Goal: Task Accomplishment & Management: Use online tool/utility

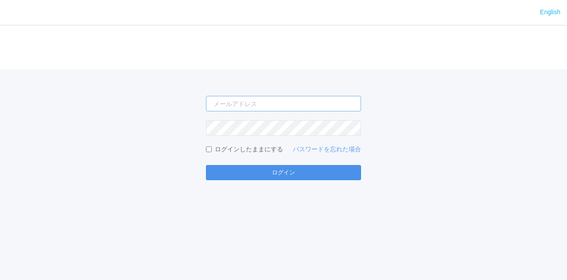
type input "jp-atp-admin@dj.kyocera.com"
click at [282, 171] on button "ログイン" at bounding box center [283, 172] width 155 height 15
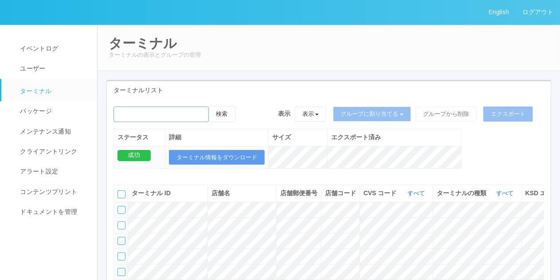
click at [190, 114] on input "emailSearch" at bounding box center [160, 114] width 95 height 16
type input "961762"
click at [209, 106] on button "検索" at bounding box center [222, 114] width 27 height 16
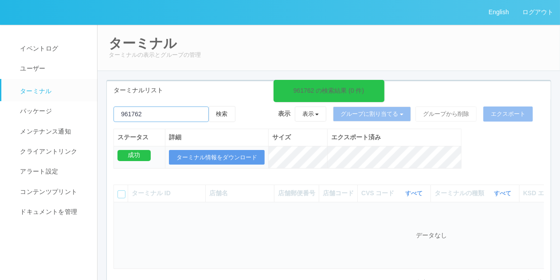
click at [206, 116] on input "emailSearch" at bounding box center [160, 114] width 95 height 16
click at [382, 86] on icon at bounding box center [381, 85] width 1 height 7
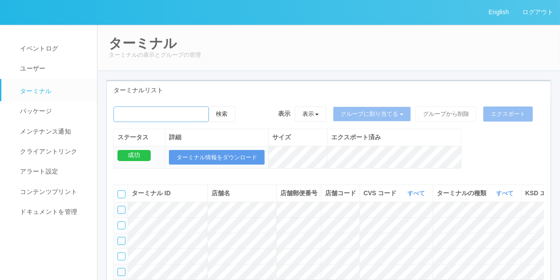
click at [189, 114] on input "emailSearch" at bounding box center [160, 114] width 95 height 16
click at [321, 112] on button "表示" at bounding box center [311, 113] width 32 height 15
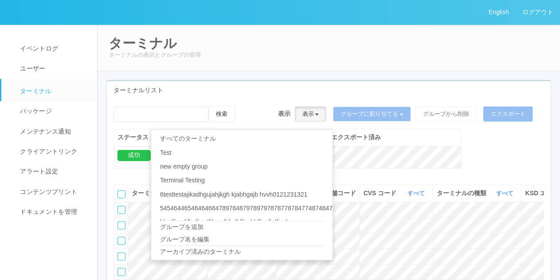
click at [300, 106] on button "表示" at bounding box center [311, 113] width 32 height 15
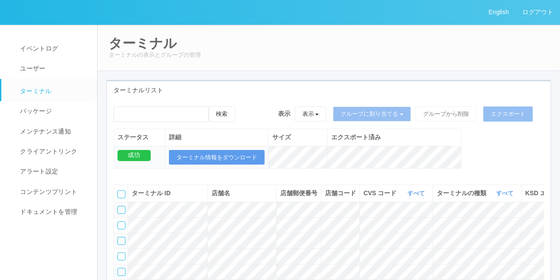
click at [244, 106] on icon at bounding box center [244, 106] width 0 height 0
click at [190, 119] on input "emailSearch" at bounding box center [160, 114] width 95 height 16
type input "961762"
click at [226, 111] on button "検索" at bounding box center [222, 114] width 27 height 16
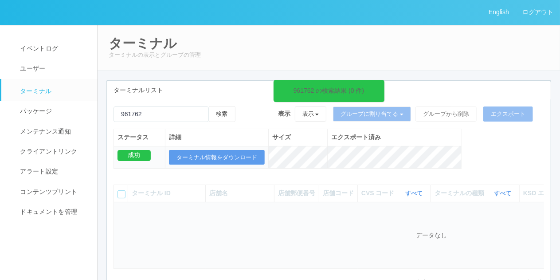
click at [381, 89] on span at bounding box center [381, 85] width 1 height 9
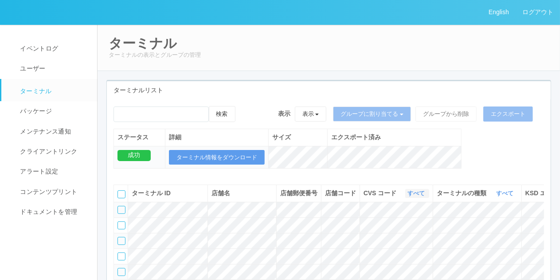
click at [407, 196] on link "すべて" at bounding box center [416, 193] width 19 height 7
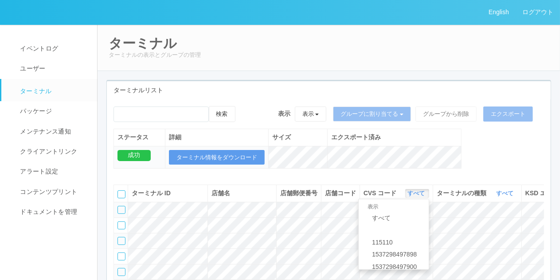
click at [400, 175] on div "ステータス 詳細 サイズ エクスポート済み 成功 ターミナル情報をダウンロード" at bounding box center [287, 152] width 348 height 49
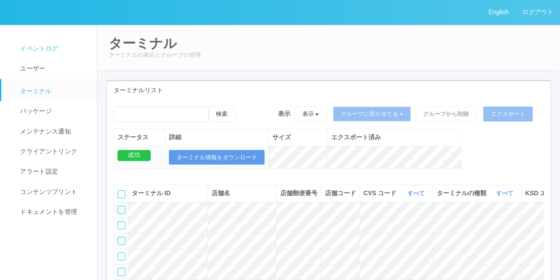
click at [55, 50] on span "イベントログ" at bounding box center [38, 48] width 40 height 7
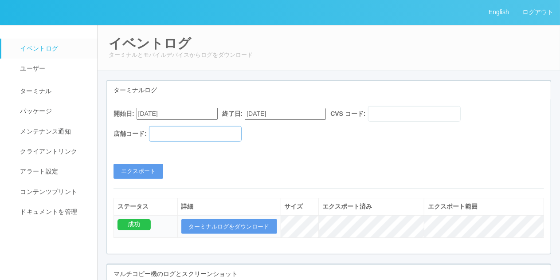
click at [198, 140] on input "text" at bounding box center [195, 134] width 93 height 16
click at [54, 109] on link "パッケージ" at bounding box center [53, 111] width 104 height 20
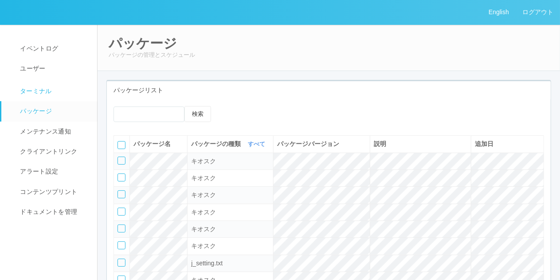
click at [42, 92] on span "ターミナル" at bounding box center [35, 90] width 34 height 7
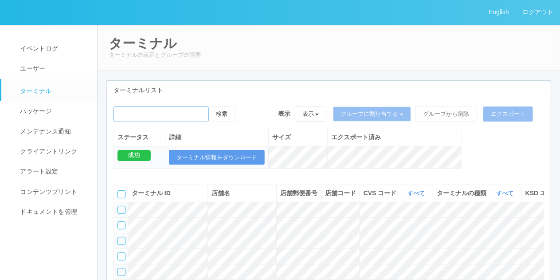
click at [179, 120] on input "emailSearch" at bounding box center [160, 114] width 95 height 16
type input "961762"
click at [43, 54] on link "イベントログ" at bounding box center [53, 49] width 104 height 20
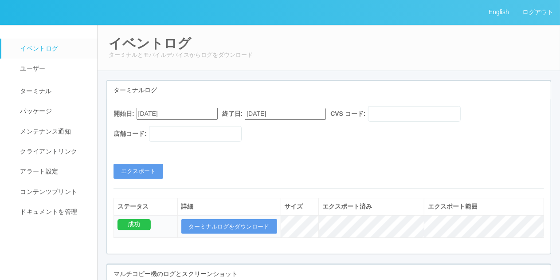
click at [194, 144] on div "開始日: 08/17/2025 終了日: 09/17/2025 CVS コード: 店舗コード:" at bounding box center [328, 126] width 430 height 40
click at [183, 139] on input "text" at bounding box center [195, 134] width 93 height 16
paste input "961762"
type input "961762"
click at [156, 165] on button "エクスポート" at bounding box center [138, 170] width 50 height 15
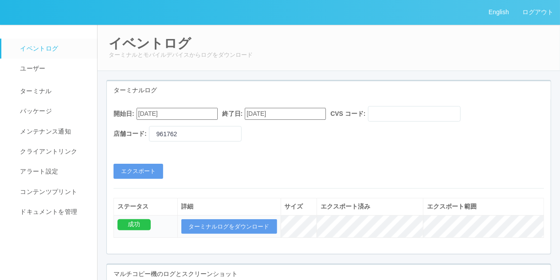
click at [34, 85] on link "ターミナル" at bounding box center [53, 90] width 104 height 22
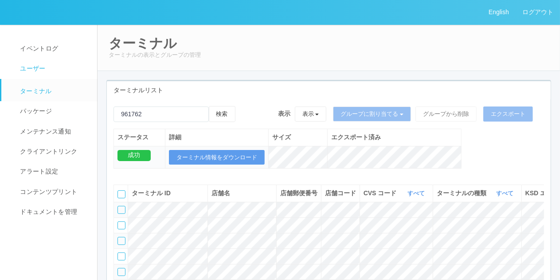
click at [44, 61] on link "ユーザー" at bounding box center [53, 68] width 104 height 20
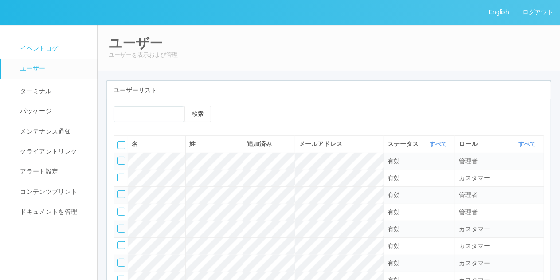
click at [34, 52] on span "イベントログ" at bounding box center [38, 48] width 40 height 7
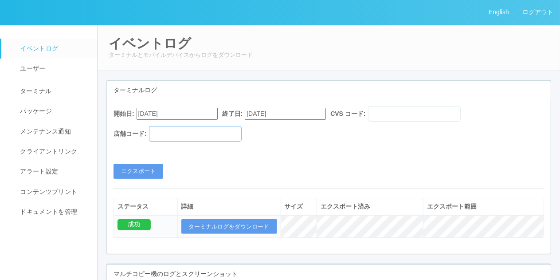
click at [209, 132] on input "text" at bounding box center [195, 134] width 93 height 16
type input "010007"
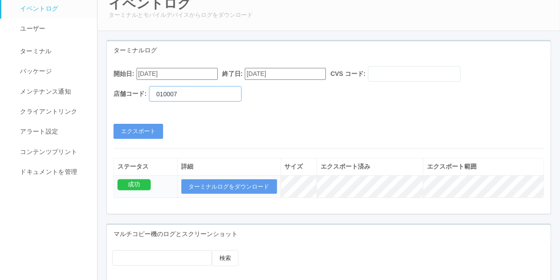
scroll to position [39, 0]
click at [61, 49] on link "ターミナル" at bounding box center [53, 50] width 104 height 22
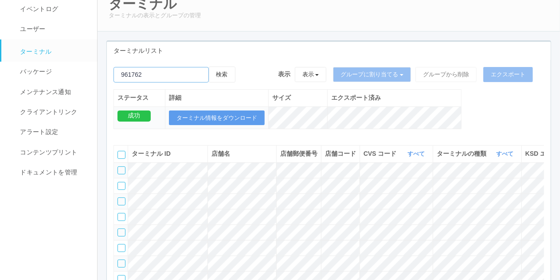
click at [179, 77] on input "emailSearch" at bounding box center [160, 75] width 95 height 16
type input "9"
type input "010007"
click at [209, 66] on button "検索" at bounding box center [222, 74] width 27 height 16
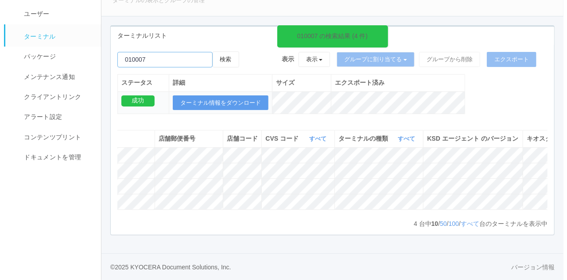
scroll to position [0, 253]
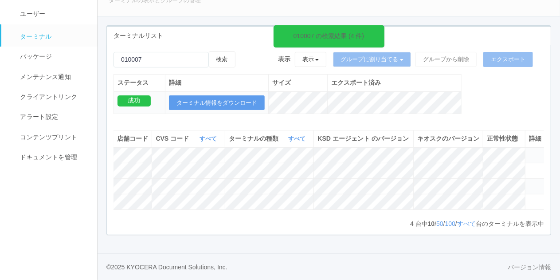
click at [529, 151] on icon at bounding box center [529, 151] width 0 height 0
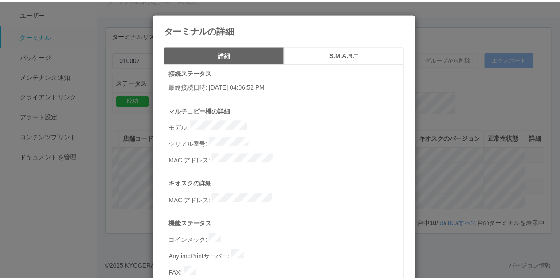
scroll to position [4, 0]
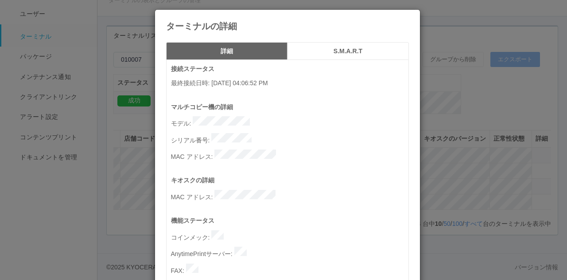
click at [405, 30] on h4 "ターミナルの詳細" at bounding box center [287, 26] width 243 height 10
click at [409, 16] on icon at bounding box center [409, 16] width 0 height 0
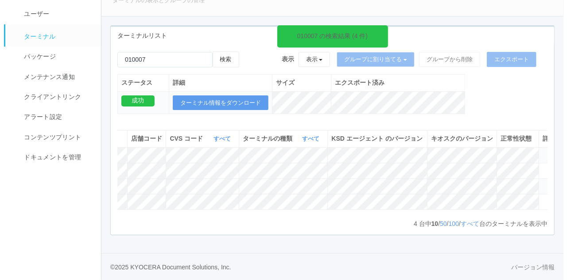
scroll to position [0, 253]
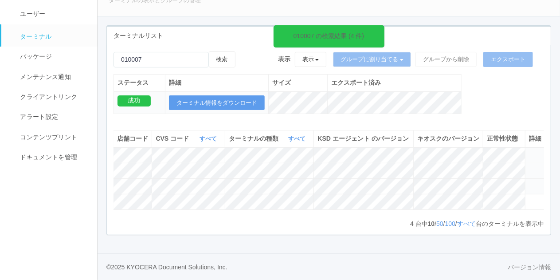
click at [536, 175] on td at bounding box center [535, 171] width 20 height 16
click at [529, 167] on span at bounding box center [529, 167] width 0 height 0
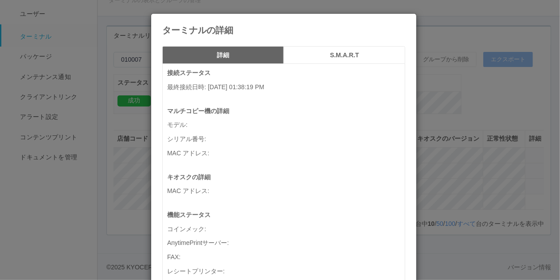
scroll to position [0, 245]
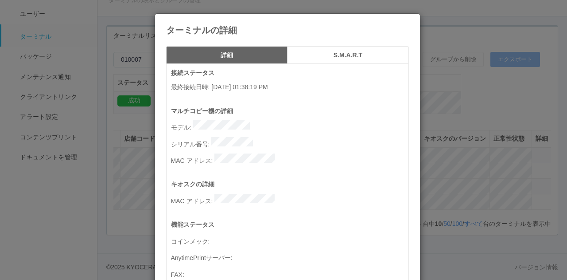
click at [407, 24] on div "ターミナルの詳細" at bounding box center [287, 24] width 265 height 21
click at [409, 20] on icon at bounding box center [409, 20] width 0 height 0
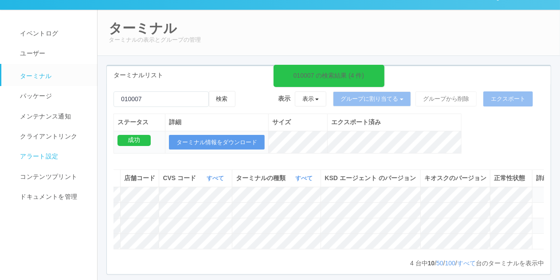
scroll to position [0, 0]
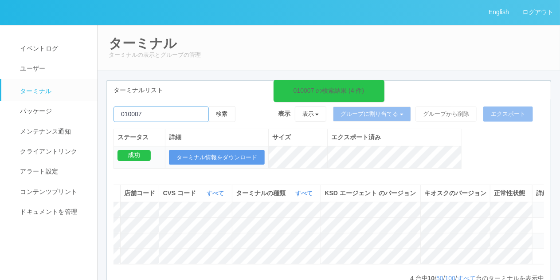
click at [152, 114] on input "emailSearch" at bounding box center [160, 114] width 95 height 16
click at [381, 84] on icon at bounding box center [381, 85] width 1 height 7
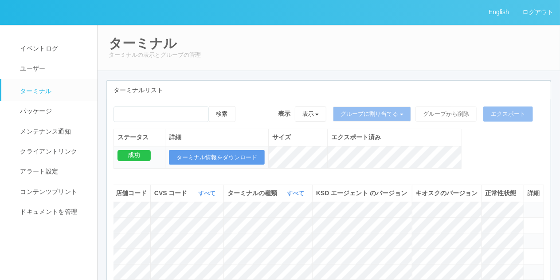
scroll to position [0, 207]
click at [188, 110] on input "emailSearch" at bounding box center [160, 114] width 95 height 16
type input "010007"
click at [219, 118] on button "検索" at bounding box center [222, 114] width 27 height 16
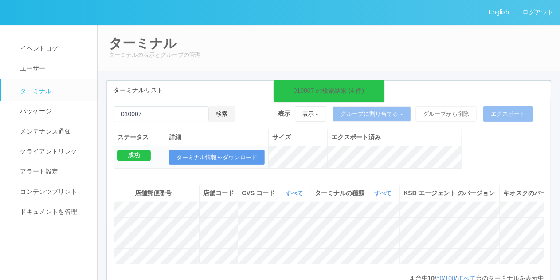
scroll to position [0, 166]
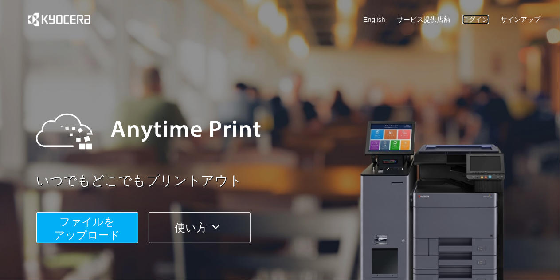
click at [478, 23] on link "ログイン" at bounding box center [475, 19] width 27 height 9
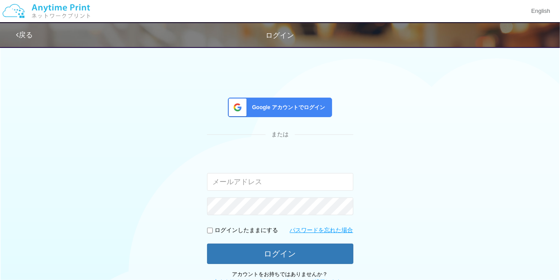
type input "[EMAIL_ADDRESS][DOMAIN_NAME]"
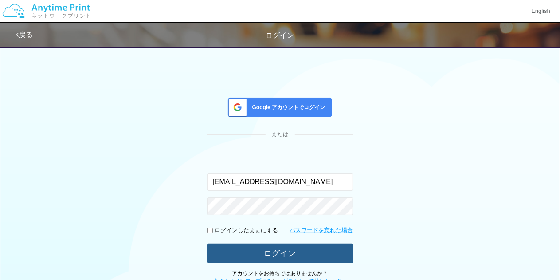
click at [275, 249] on button "ログイン" at bounding box center [280, 252] width 146 height 19
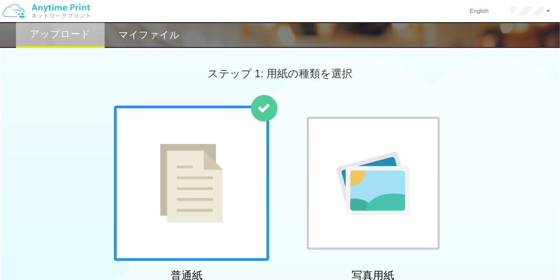
click at [159, 34] on h2 "マイファイル" at bounding box center [148, 35] width 61 height 11
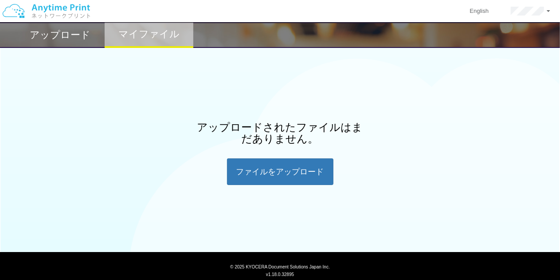
click at [57, 40] on h2 "アップロード" at bounding box center [60, 35] width 61 height 11
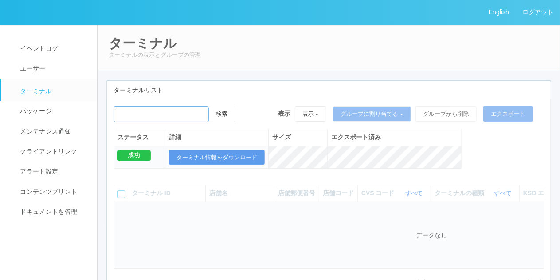
click at [179, 121] on input "emailSearch" at bounding box center [160, 114] width 95 height 16
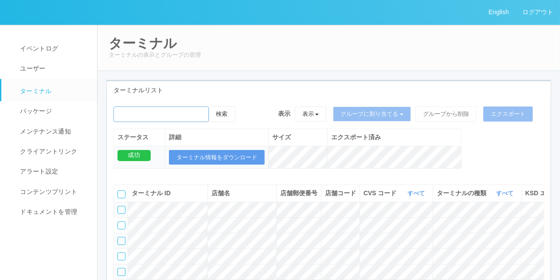
type input "010007"
click at [231, 109] on button "検索" at bounding box center [222, 114] width 27 height 16
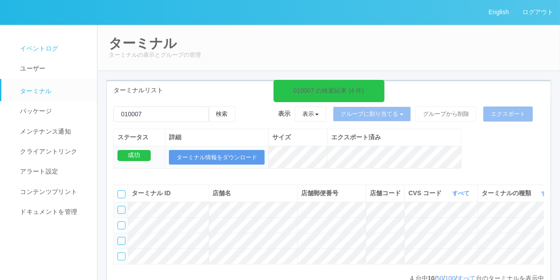
click at [35, 45] on span "イベントログ" at bounding box center [38, 48] width 40 height 7
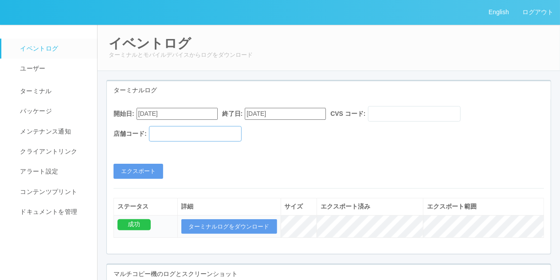
click at [217, 135] on input "text" at bounding box center [195, 134] width 93 height 16
type input "010007"
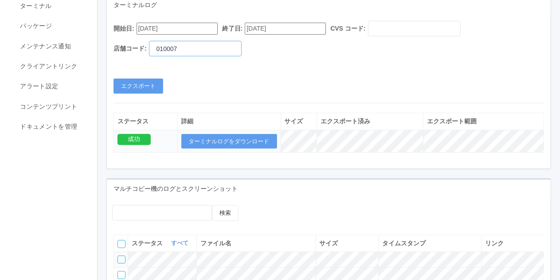
scroll to position [66, 0]
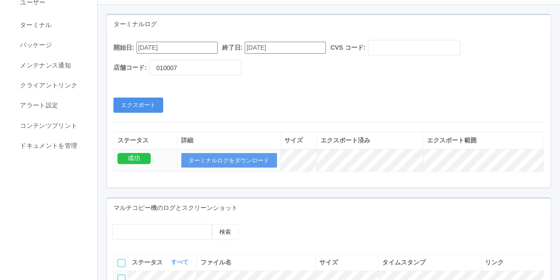
click at [148, 106] on button "エクスポート" at bounding box center [138, 104] width 50 height 15
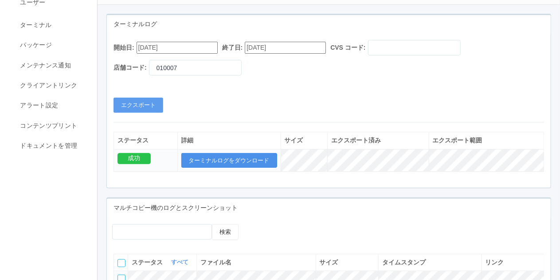
click at [248, 161] on button "ターミナルログをダウンロード" at bounding box center [229, 160] width 96 height 15
click at [522, 225] on div "検索" at bounding box center [328, 235] width 443 height 23
drag, startPoint x: 227, startPoint y: 160, endPoint x: 159, endPoint y: 98, distance: 91.6
click at [159, 98] on div "開始日: [DATE] 終了日: [DATE] CVS コード: 店舗コード: 010007 エクスポート ステータス 詳細 サイズ エクスポート済み エクス…" at bounding box center [328, 110] width 443 height 154
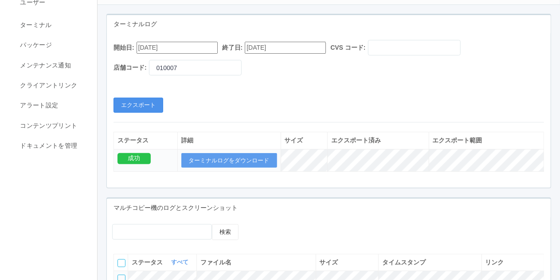
click at [148, 102] on button "エクスポート" at bounding box center [138, 104] width 50 height 15
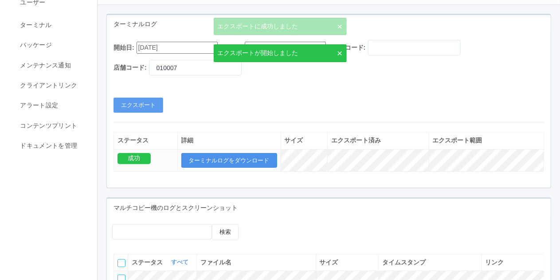
click at [237, 164] on button "ターミナルログをダウンロード" at bounding box center [229, 160] width 96 height 15
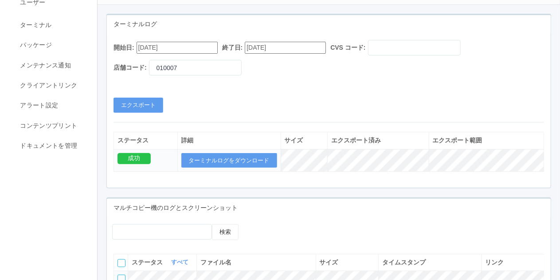
click at [489, 76] on div "開始日: [DATE] 終了日: [DATE] CVS コード: 店舗コード: 010007" at bounding box center [328, 60] width 430 height 40
click at [137, 103] on button "エクスポート" at bounding box center [138, 104] width 50 height 15
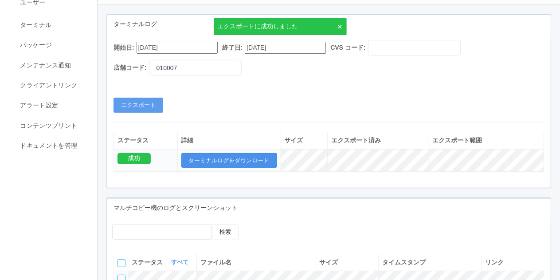
click at [243, 161] on button "ターミナルログをダウンロード" at bounding box center [229, 160] width 96 height 15
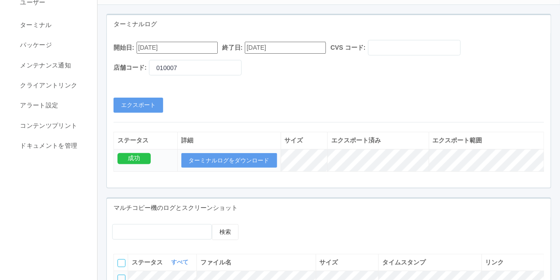
click at [503, 124] on div "開始日: [DATE] 終了日: [DATE] CVS コード: 店舗コード: 010007 エクスポート ステータス 詳細 サイズ エクスポート済み エクス…" at bounding box center [328, 110] width 443 height 154
click at [143, 103] on button "エクスポート" at bounding box center [138, 104] width 50 height 15
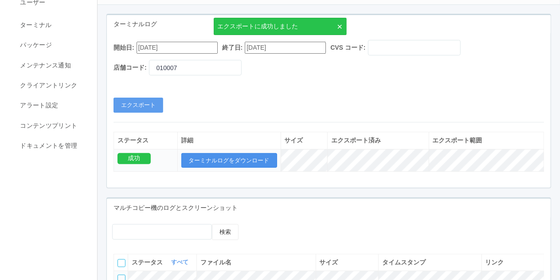
click at [215, 165] on button "ターミナルログをダウンロード" at bounding box center [229, 160] width 96 height 15
click at [134, 157] on div "成功" at bounding box center [133, 158] width 33 height 11
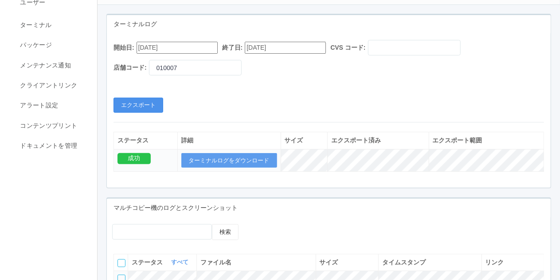
click at [133, 101] on button "エクスポート" at bounding box center [138, 104] width 50 height 15
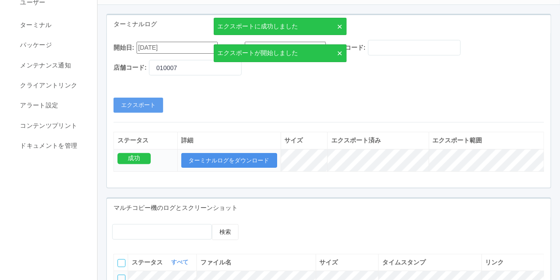
click at [237, 160] on button "ターミナルログをダウンロード" at bounding box center [229, 160] width 96 height 15
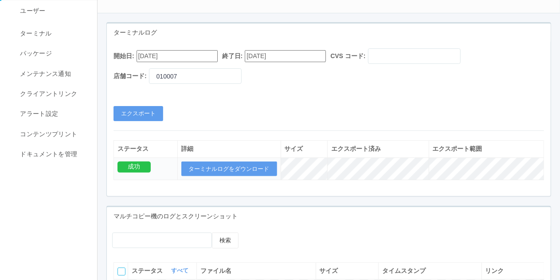
scroll to position [57, 0]
click at [143, 109] on button "エクスポート" at bounding box center [138, 113] width 50 height 15
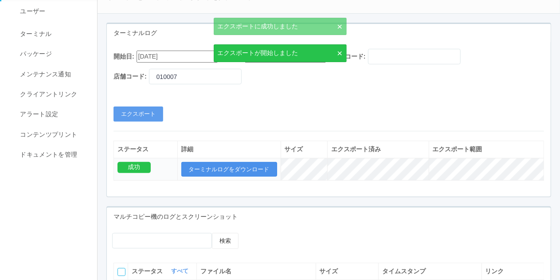
click at [218, 165] on button "ターミナルログをダウンロード" at bounding box center [229, 169] width 96 height 15
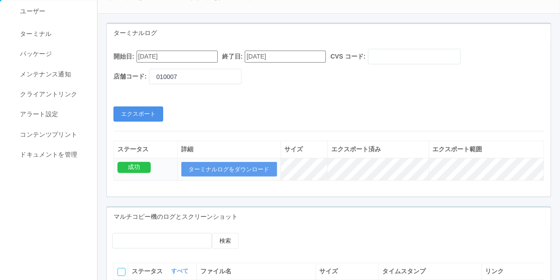
click at [119, 113] on div "開始日: [DATE] 終了日: [DATE] CVS コード: 店舗コード: 010007 エクスポート" at bounding box center [328, 85] width 443 height 73
click at [119, 113] on button "エクスポート" at bounding box center [138, 113] width 50 height 15
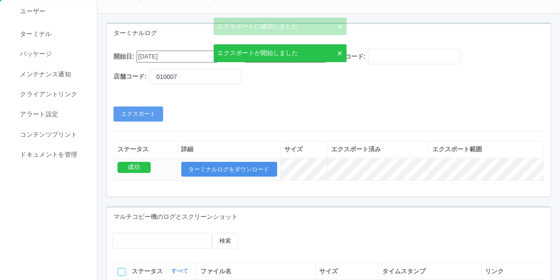
click at [237, 164] on button "ターミナルログをダウンロード" at bounding box center [229, 169] width 96 height 15
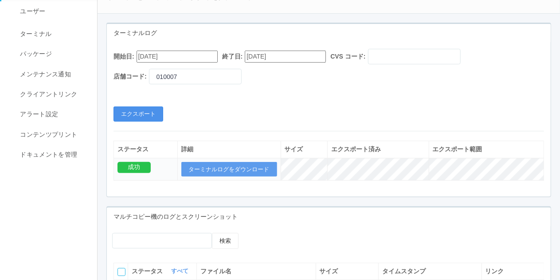
click at [148, 117] on button "エクスポート" at bounding box center [138, 113] width 50 height 15
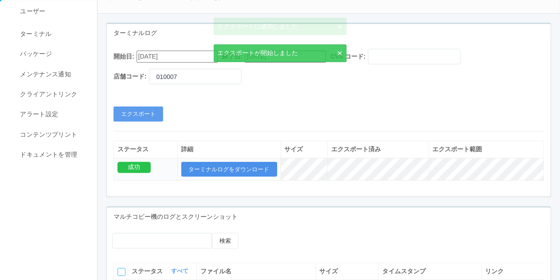
click at [243, 163] on button "ターミナルログをダウンロード" at bounding box center [229, 169] width 96 height 15
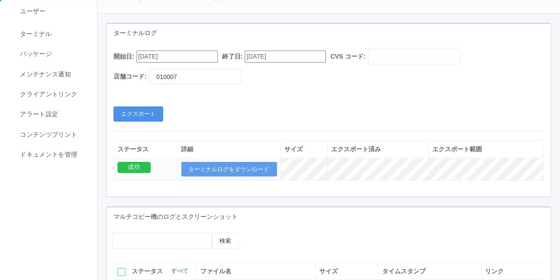
click at [154, 110] on button "エクスポート" at bounding box center [138, 113] width 50 height 15
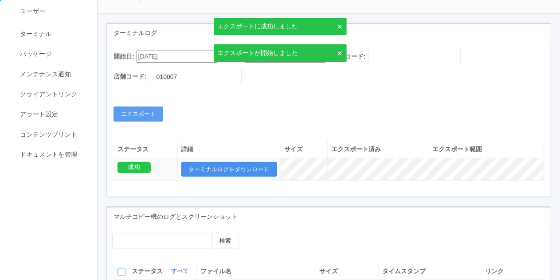
click at [243, 166] on button "ターミナルログをダウンロード" at bounding box center [229, 169] width 96 height 15
